Goal: Obtain resource: Obtain resource

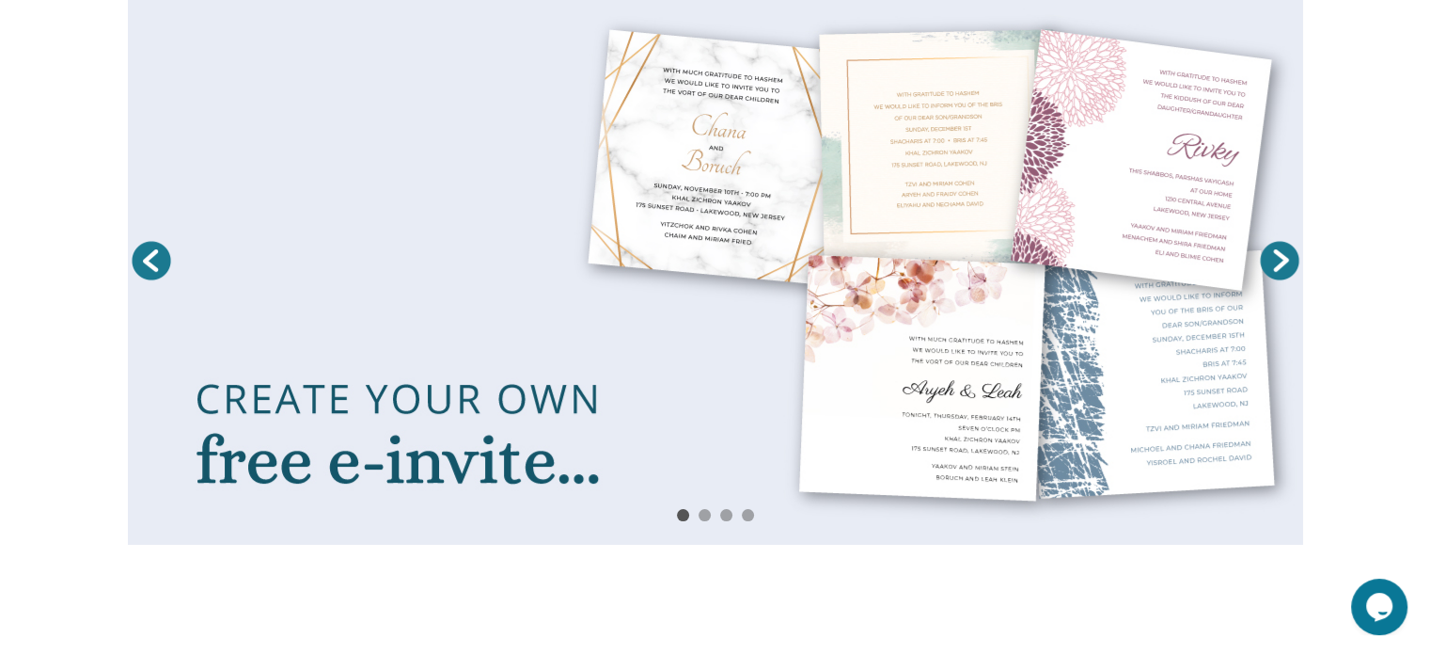
scroll to position [303, 0]
click at [915, 219] on link at bounding box center [716, 264] width 1176 height 559
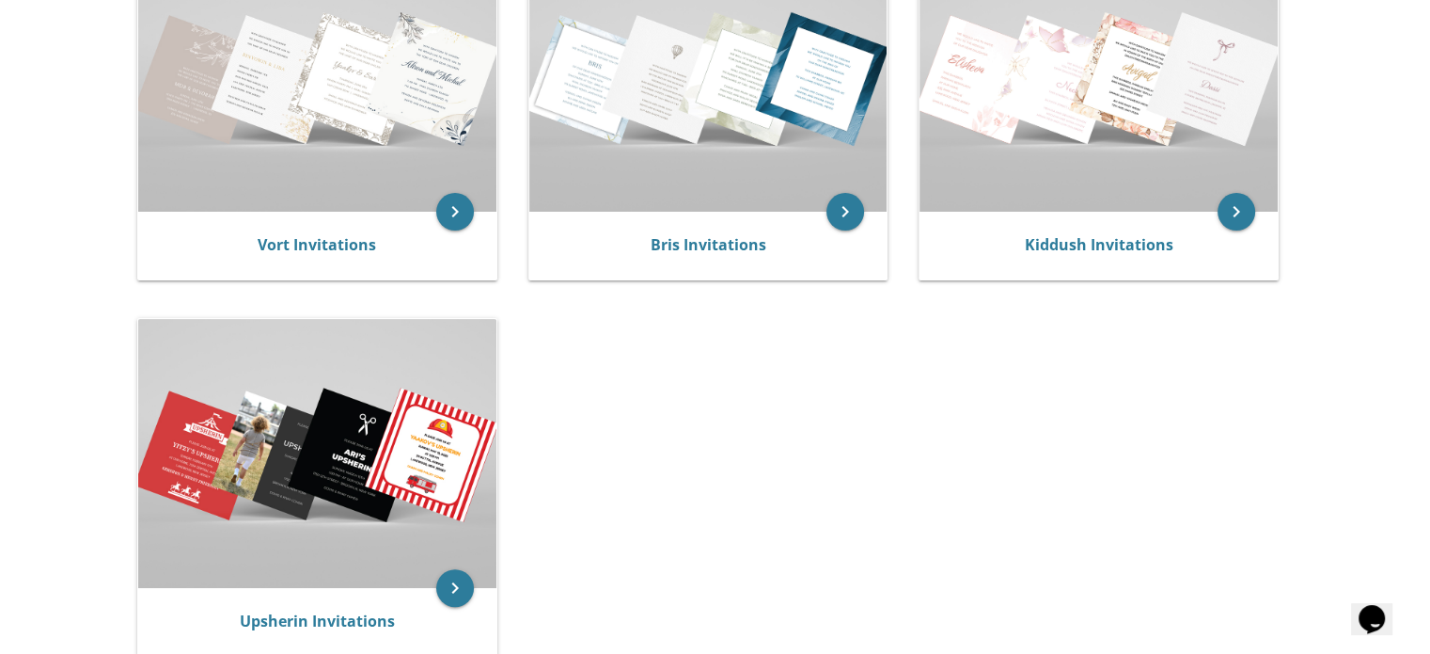
scroll to position [468, 0]
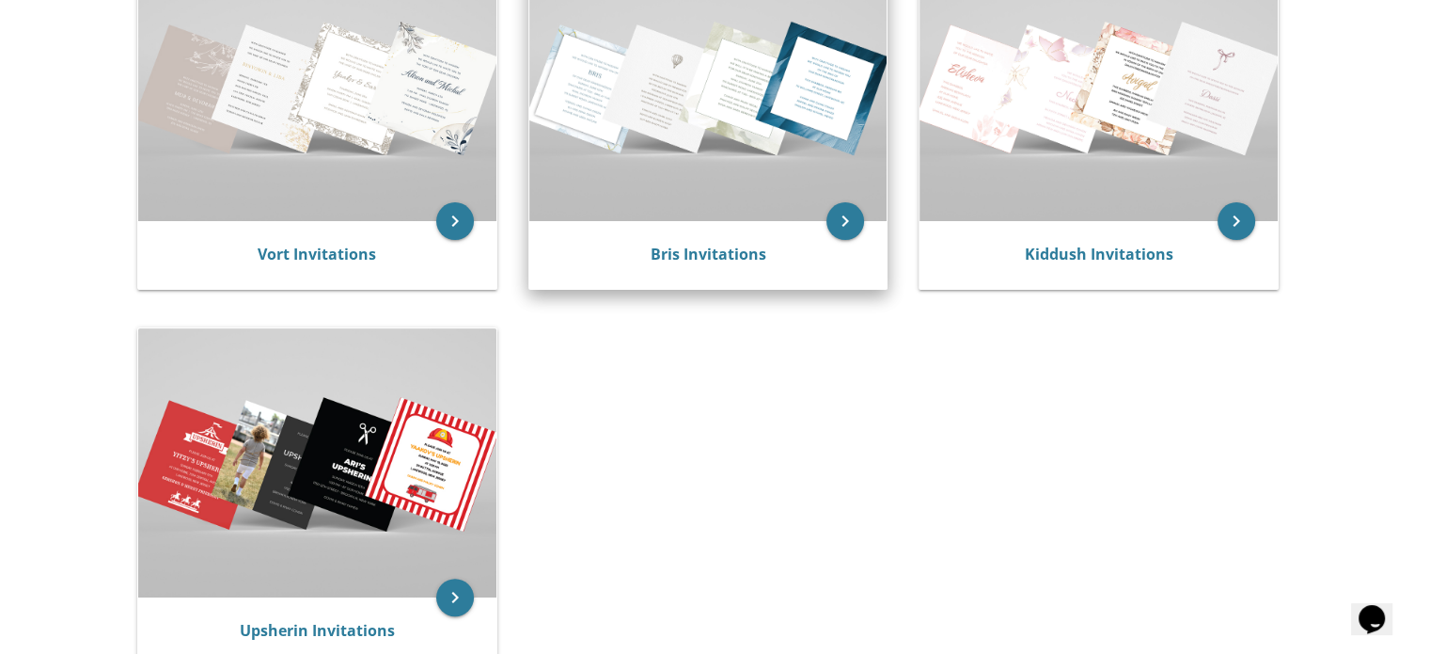
click at [703, 108] on img at bounding box center [708, 87] width 358 height 268
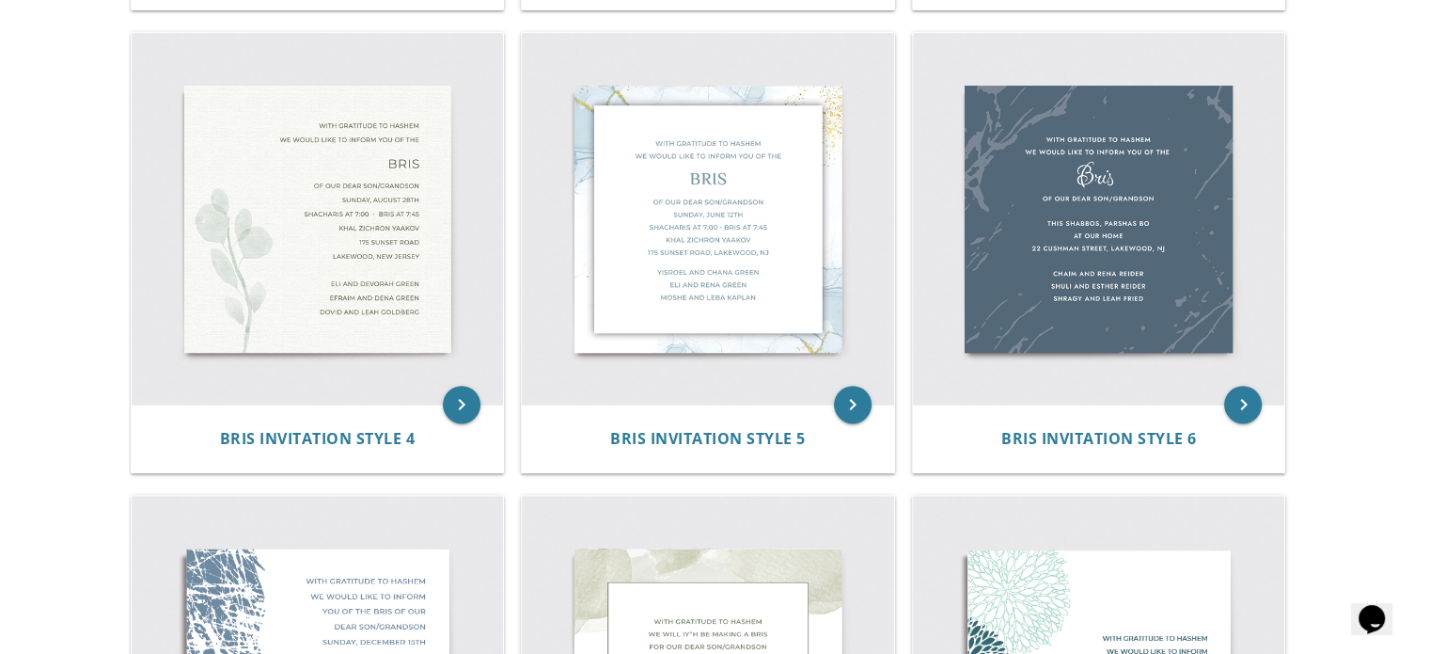
scroll to position [842, 0]
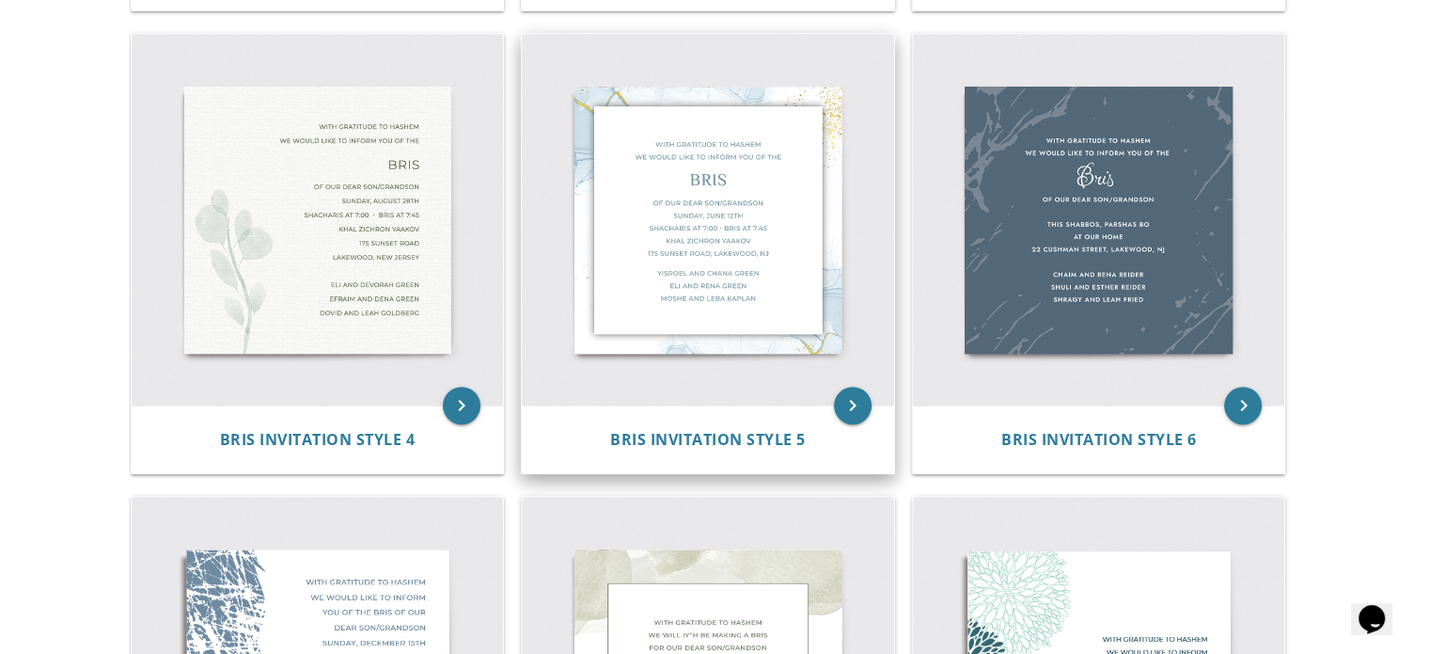
click at [760, 277] on img at bounding box center [708, 220] width 372 height 372
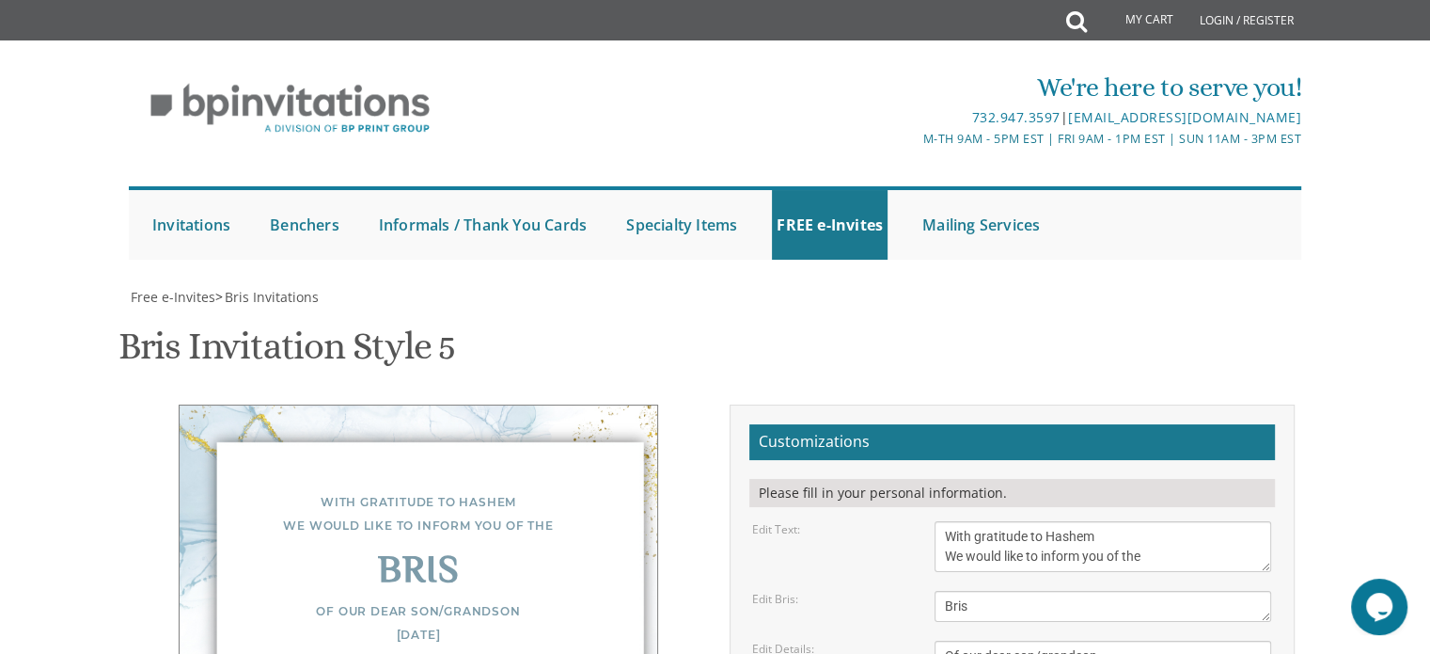
scroll to position [432, 0]
drag, startPoint x: 986, startPoint y: 240, endPoint x: 882, endPoint y: 253, distance: 104.3
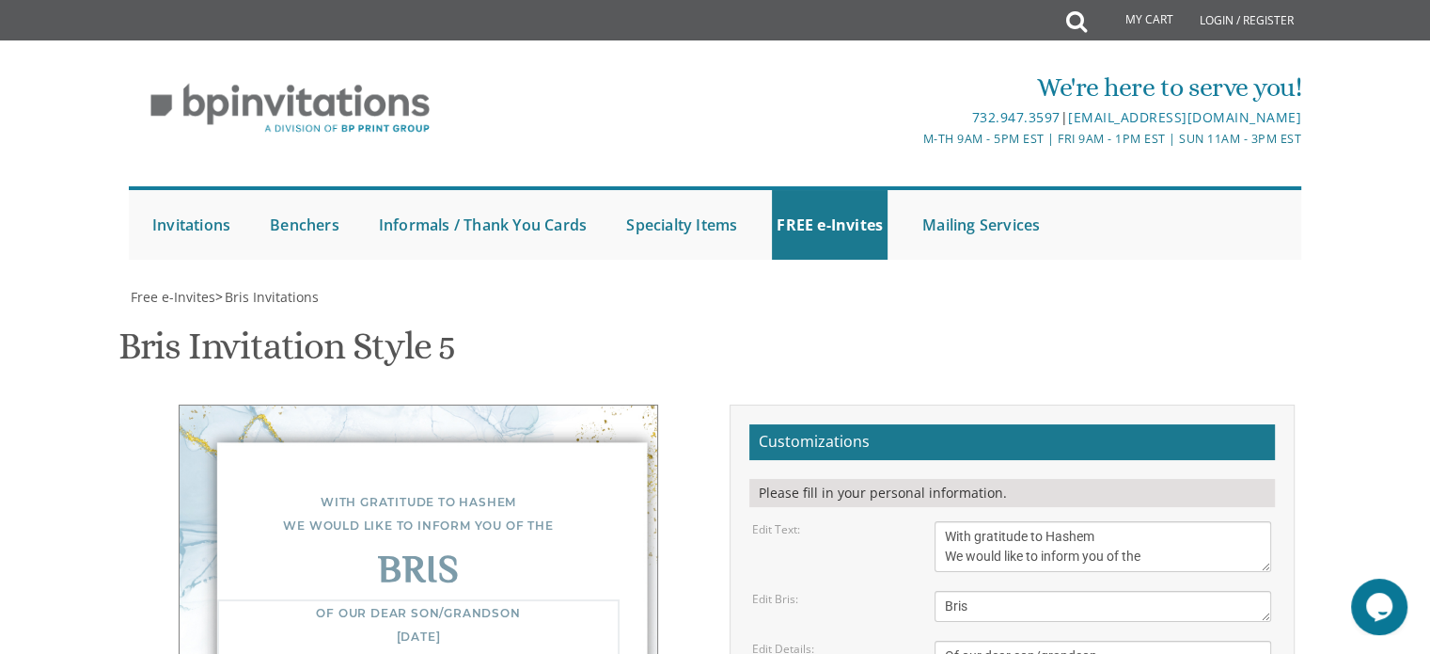
paste textarea "Tuesday"
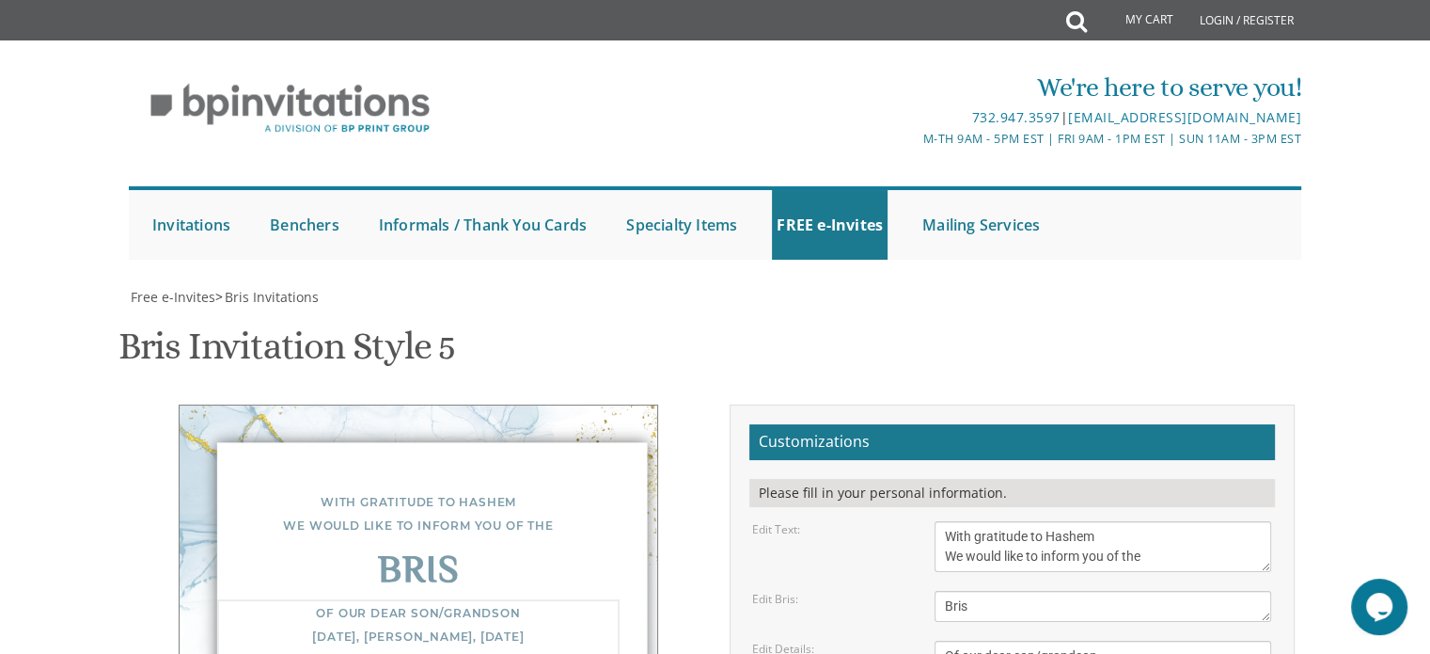
paste textarea "Khal Ahavas Yisroel Tzemach Tzedek"
drag, startPoint x: 1064, startPoint y: 296, endPoint x: 915, endPoint y: 329, distance: 152.2
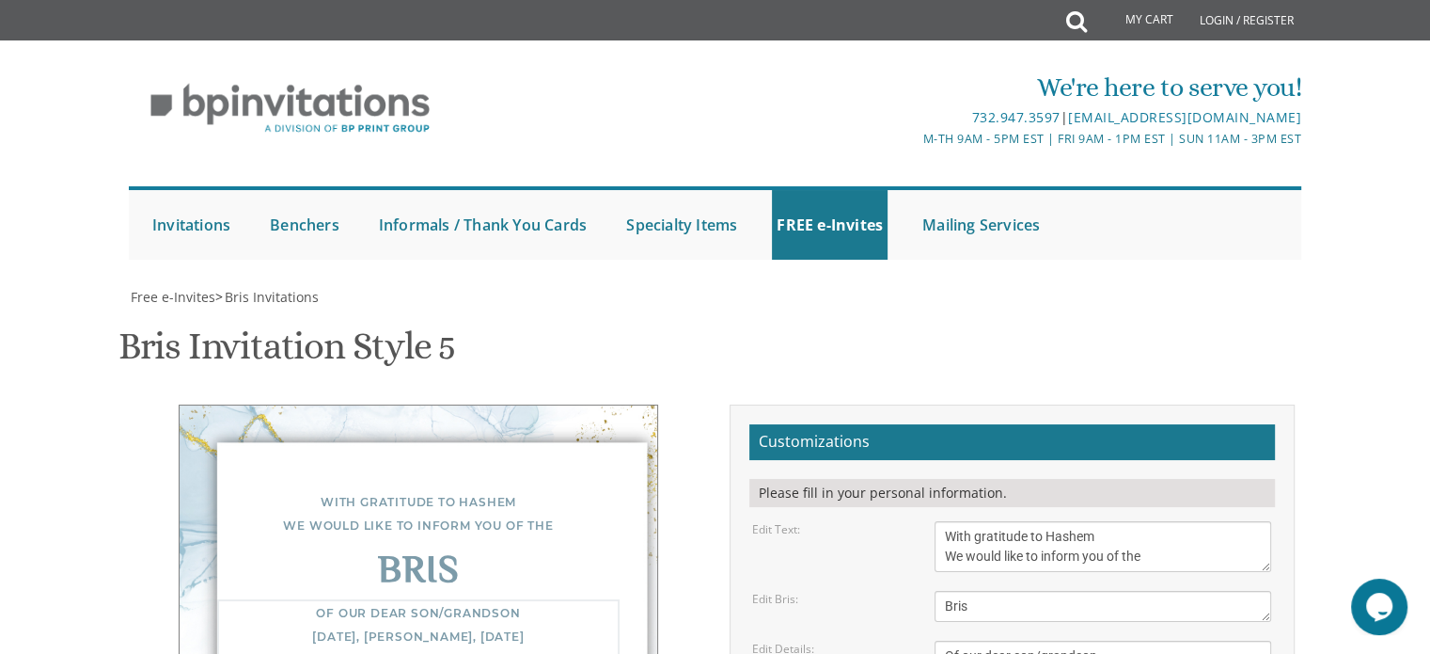
paste textarea "6811 Park Heights Av"
type textarea "Of our dear son/grandson Tuesday, ט אלול, September 2nd Mincha at 6:00pm • Bris…"
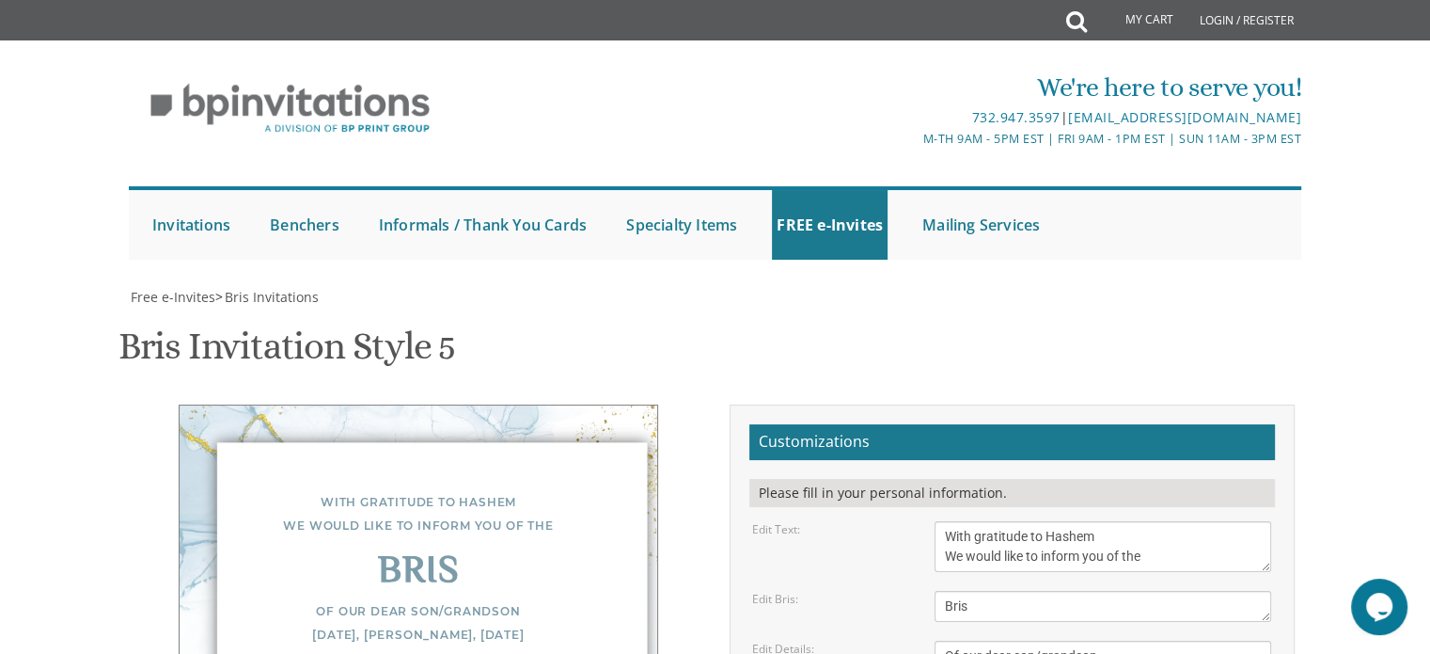
type textarea "Binyomin and Leah Chajes Rabbi & Mrs. Shmuel Chajes Rabbi & Mrs. Shimon Hirsch"
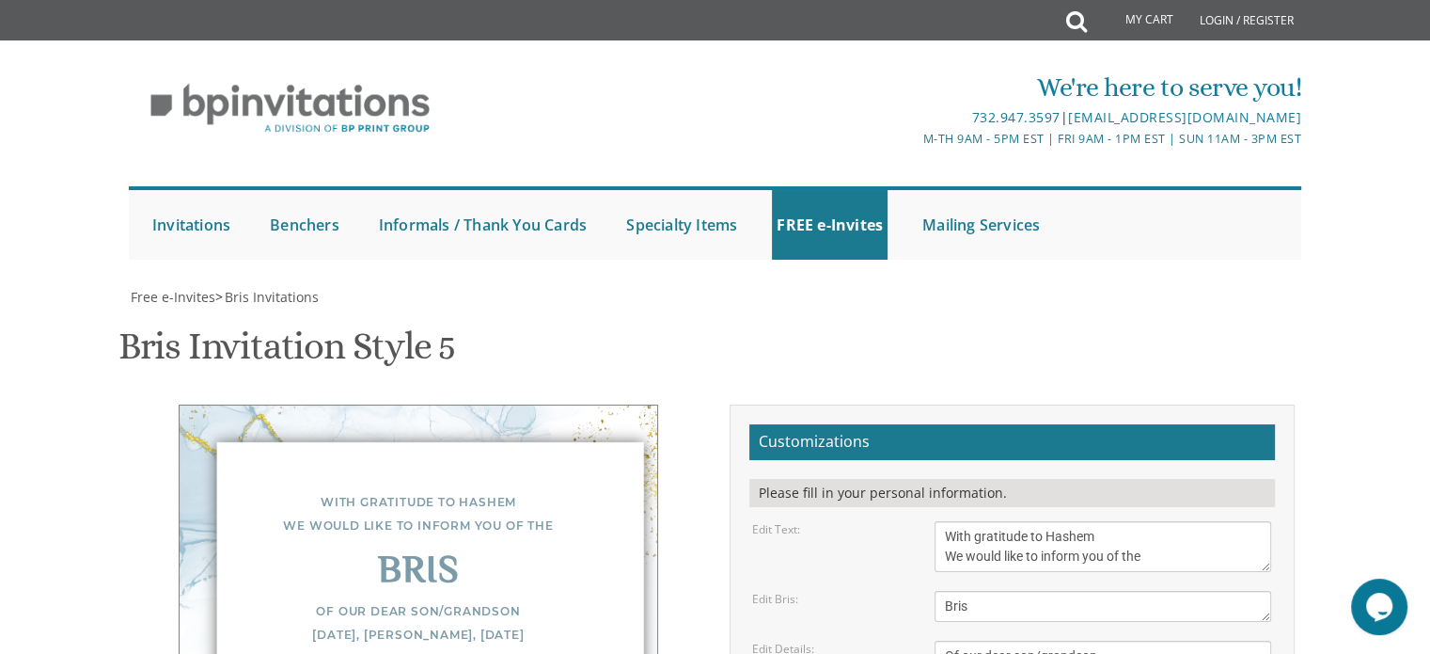
type input "lchajes@gmail.com"
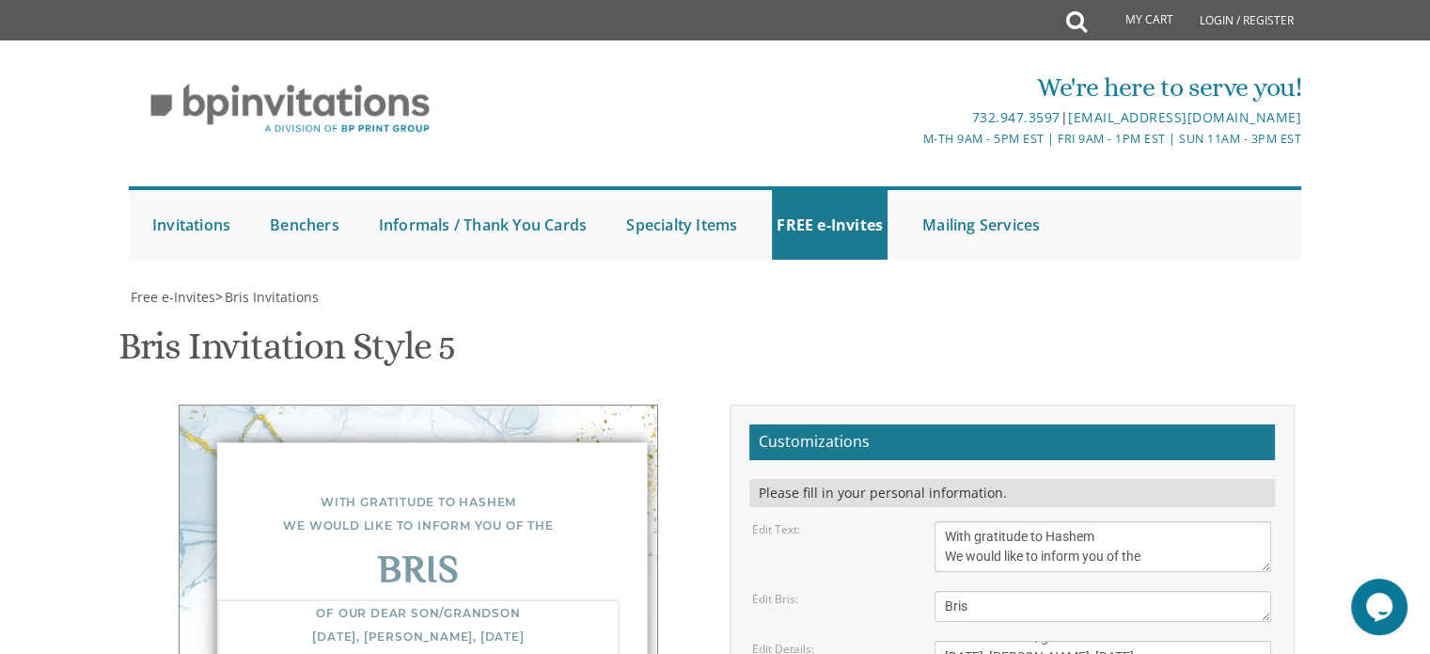
scroll to position [0, 0]
type textarea "Of our dear son/grandson Tuesday, ט אלול, September 2nd Mincha at 6:00pm • Bris…"
